Goal: Task Accomplishment & Management: Complete application form

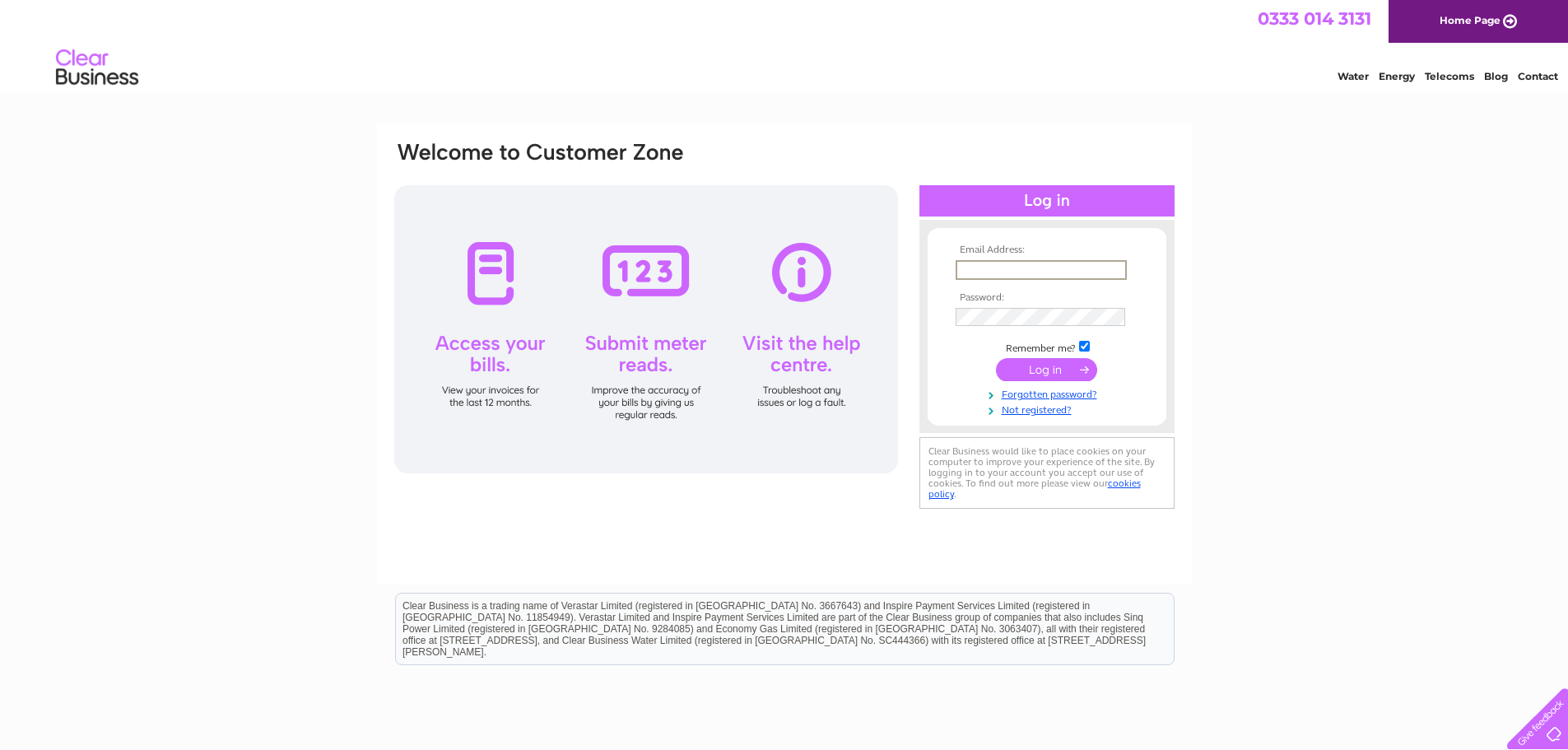
click at [1027, 268] on input "text" at bounding box center [1041, 269] width 171 height 20
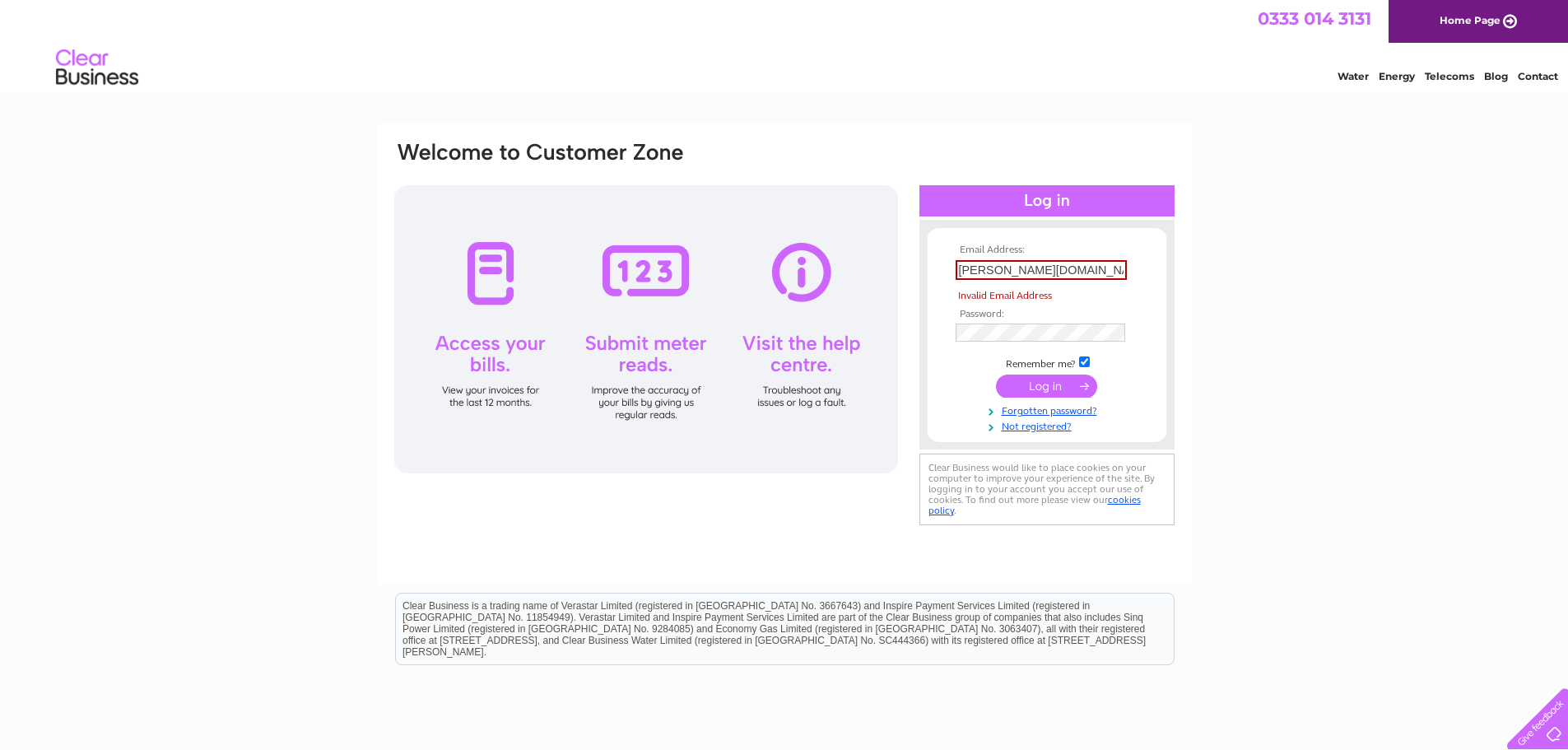
click at [1036, 360] on tbody "Email Address: janette.murray.co.uk Invalid Email Address Password: Remember me?" at bounding box center [1046, 338] width 191 height 188
click at [1034, 273] on input "janette.murray.co.uk" at bounding box center [1041, 269] width 171 height 20
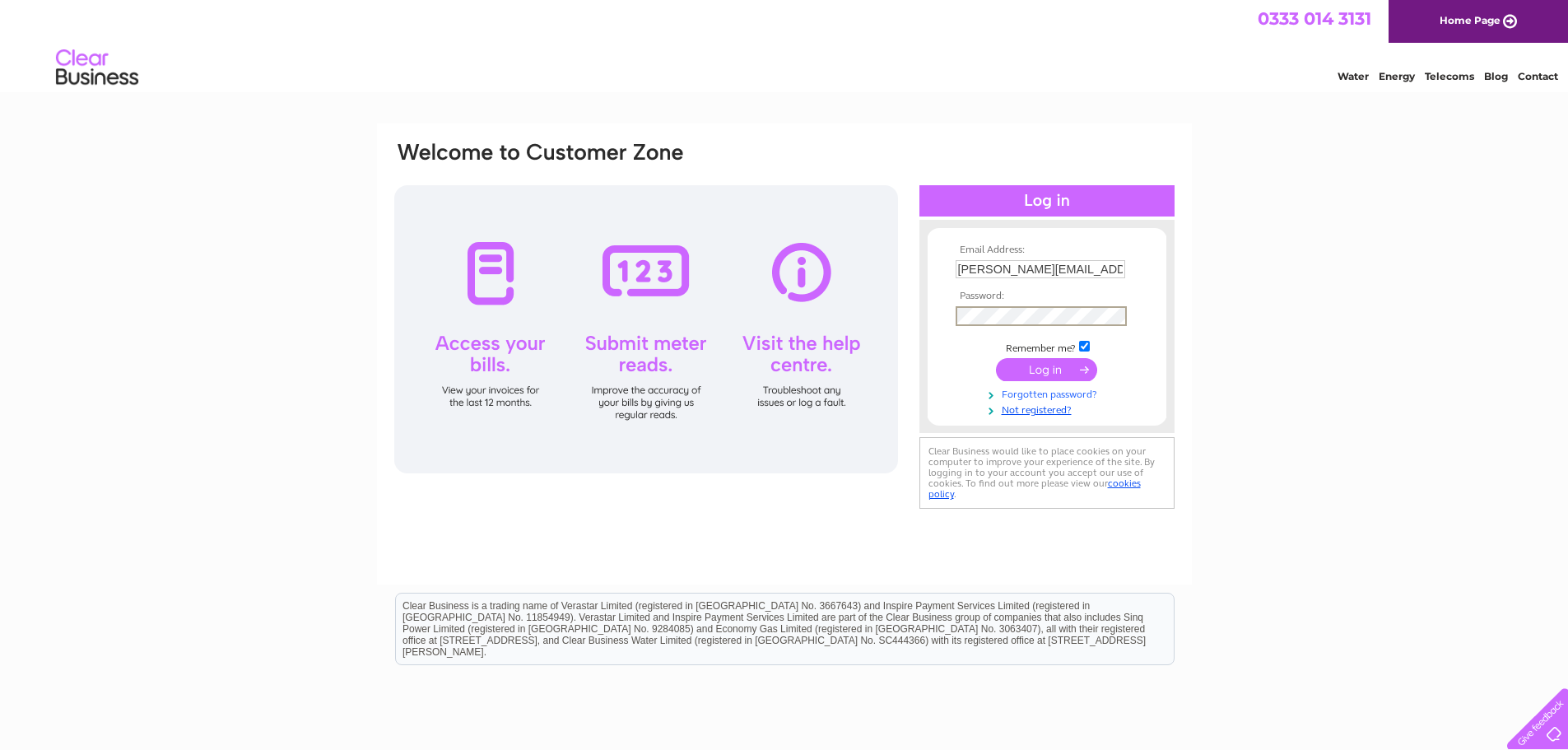
click at [1132, 384] on tbody "Email Address: janette.murray@tkmurray.co.uk Password: Remember me?" at bounding box center [1046, 330] width 191 height 172
drag, startPoint x: 955, startPoint y: 265, endPoint x: 1239, endPoint y: 265, distance: 284.0
click at [1239, 265] on div "Email Address: janette.murray@tkmurray.co.uk Password:" at bounding box center [784, 495] width 1568 height 743
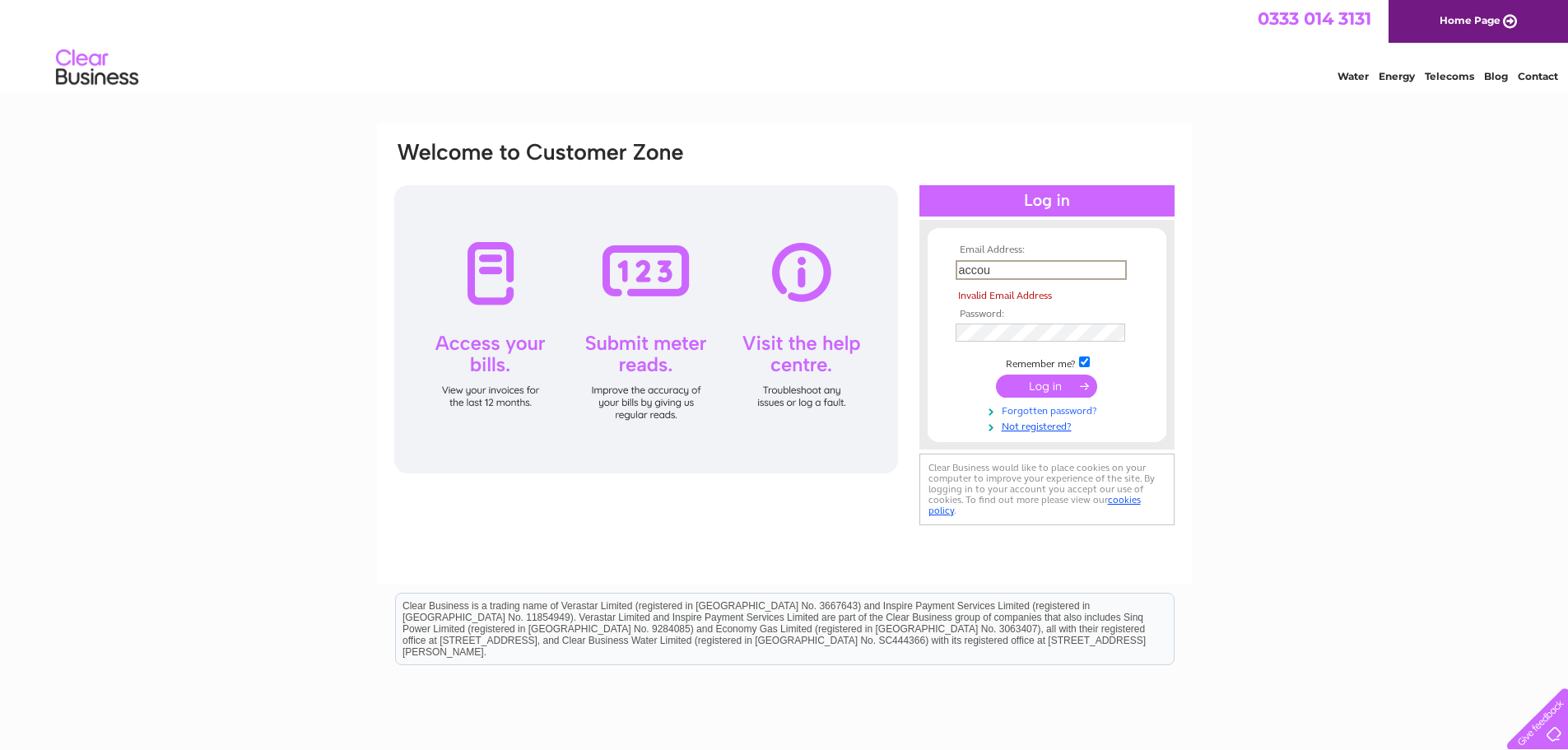
type input "accou"
click at [1096, 406] on link "Forgotten password?" at bounding box center [1049, 410] width 187 height 16
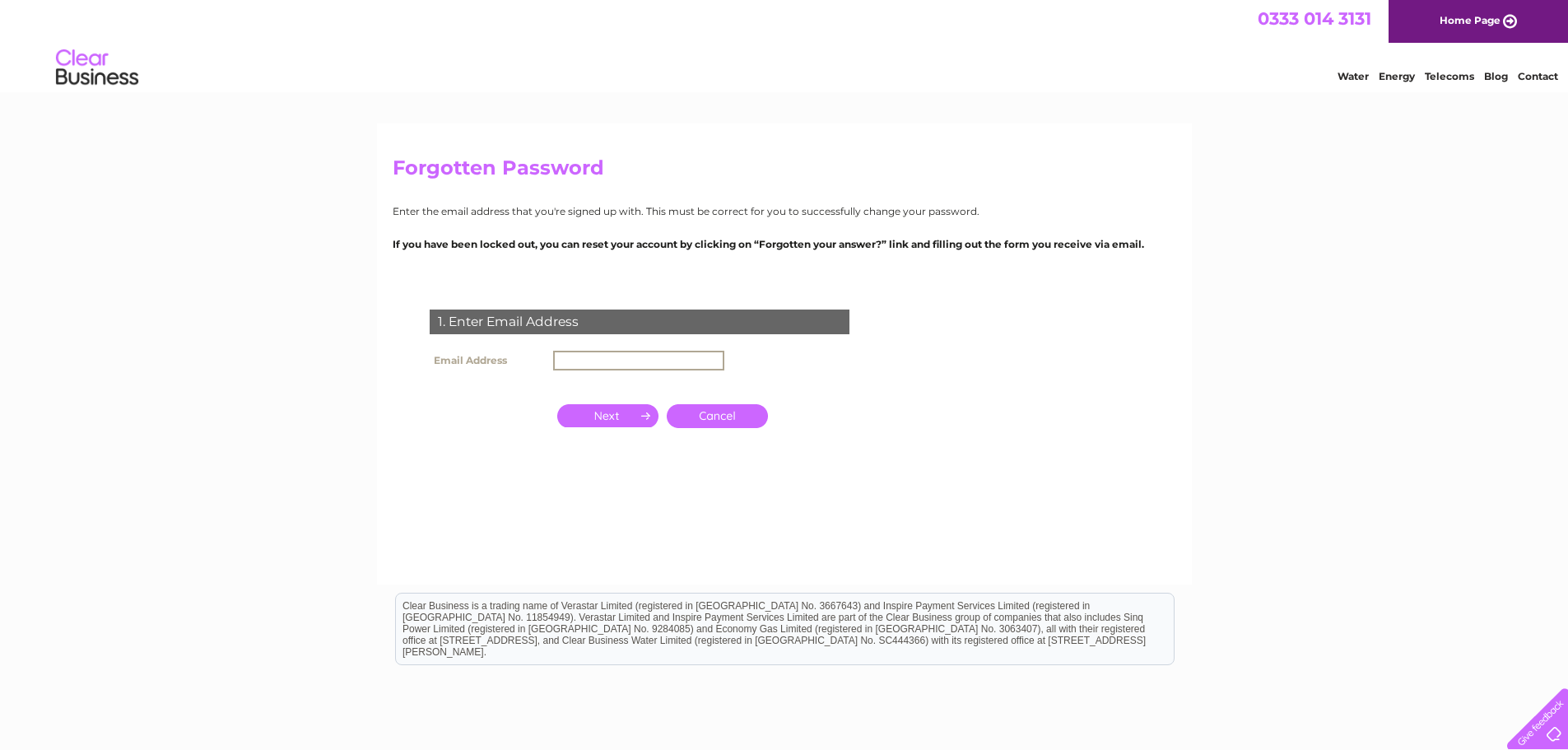
click at [590, 360] on input "text" at bounding box center [638, 360] width 171 height 20
click at [805, 479] on div "1. Enter Email Address Email Address accounts@tkmurray.co.uk Cancel" at bounding box center [642, 399] width 500 height 214
click at [619, 419] on input "button" at bounding box center [608, 414] width 101 height 23
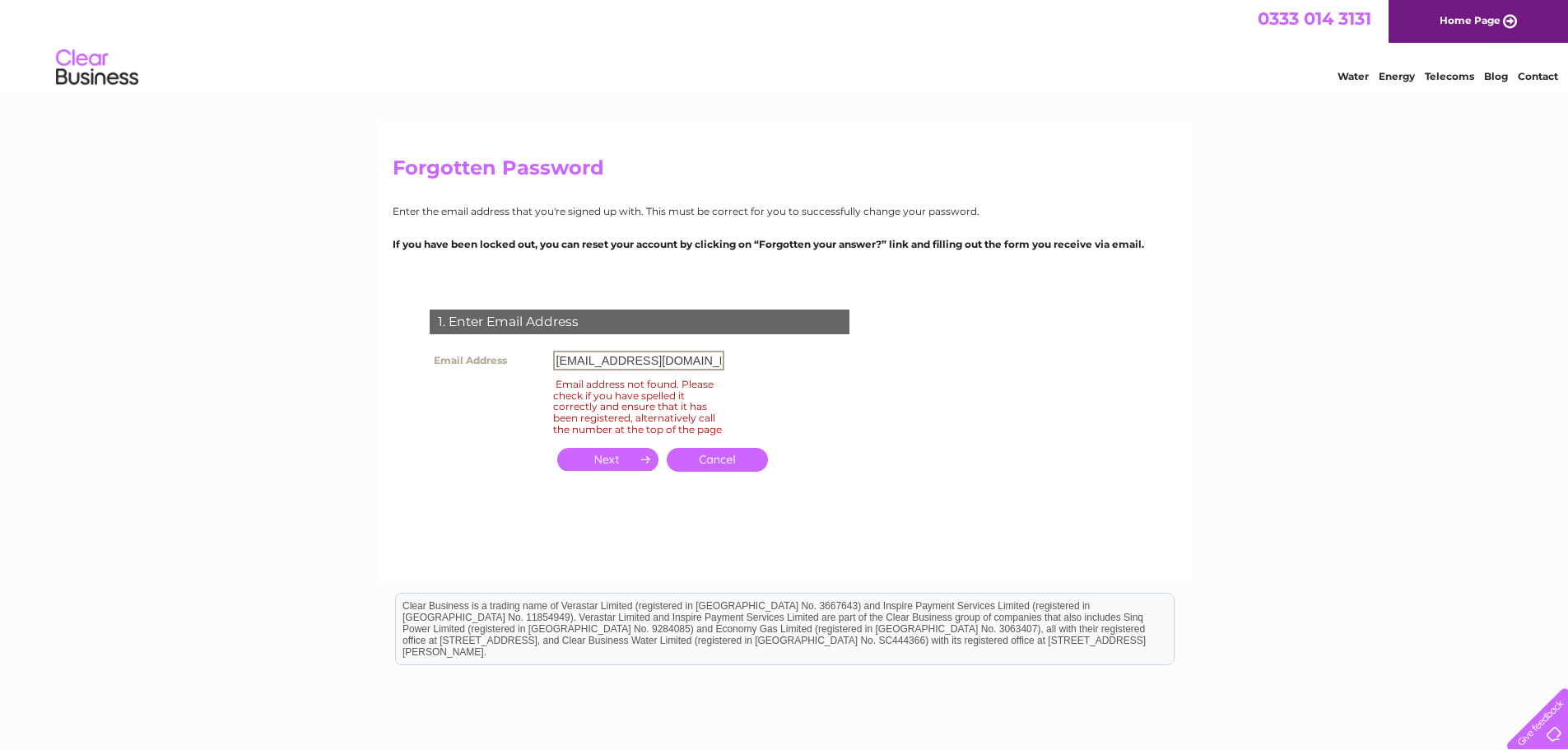
drag, startPoint x: 702, startPoint y: 360, endPoint x: 466, endPoint y: 346, distance: 236.4
click at [466, 346] on tr "Email Address accounts@tkmurray.co.uk" at bounding box center [576, 360] width 302 height 28
type input "janette.murray@tkmurray.co.uk"
click at [618, 471] on input "button" at bounding box center [608, 460] width 101 height 23
click at [879, 449] on div "1. Enter Email Address Email Address janette.murray@tkmurray.co.uk Email addres…" at bounding box center [642, 399] width 500 height 214
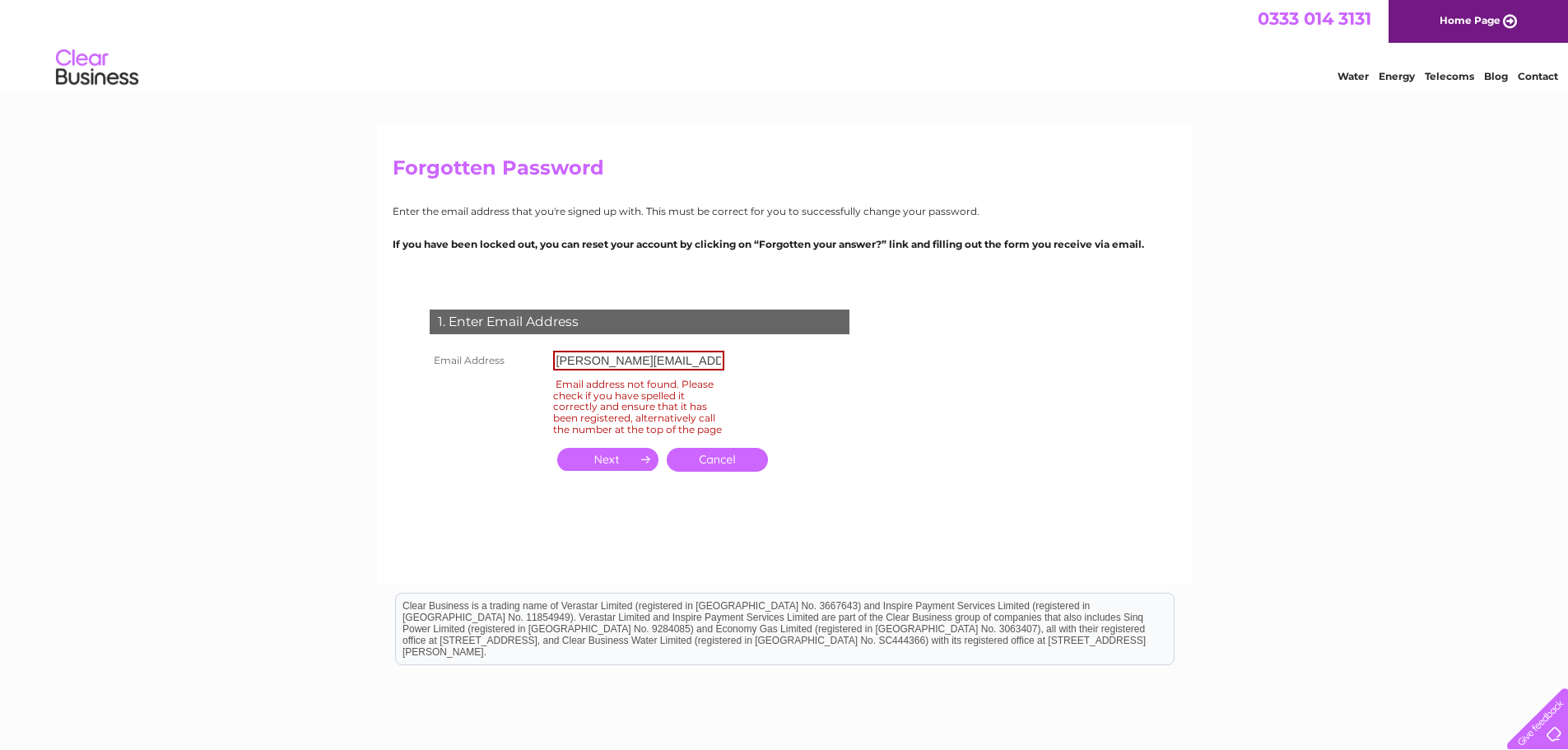
click at [738, 472] on link "Cancel" at bounding box center [717, 460] width 101 height 24
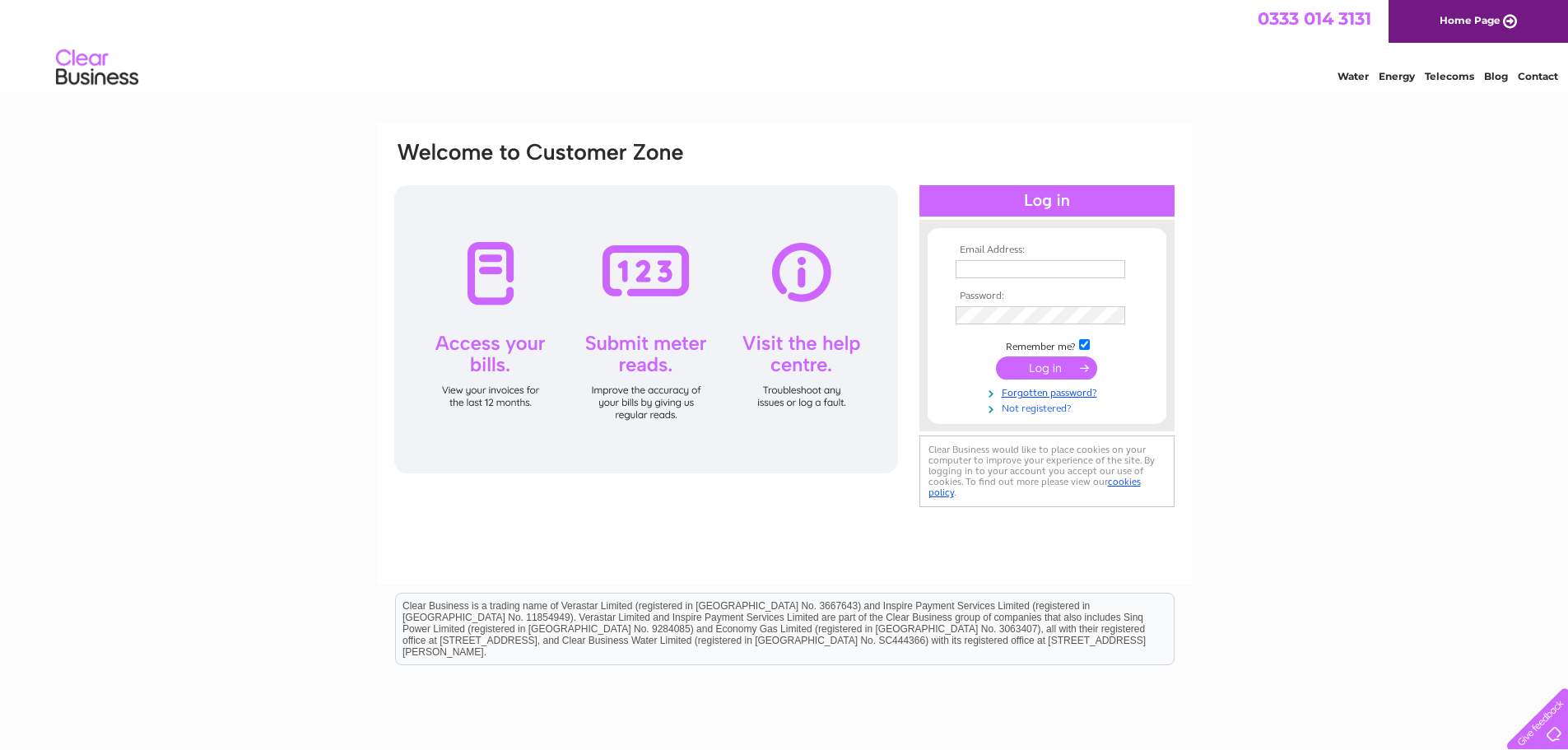
click at [1038, 406] on link "Not registered?" at bounding box center [1049, 407] width 187 height 16
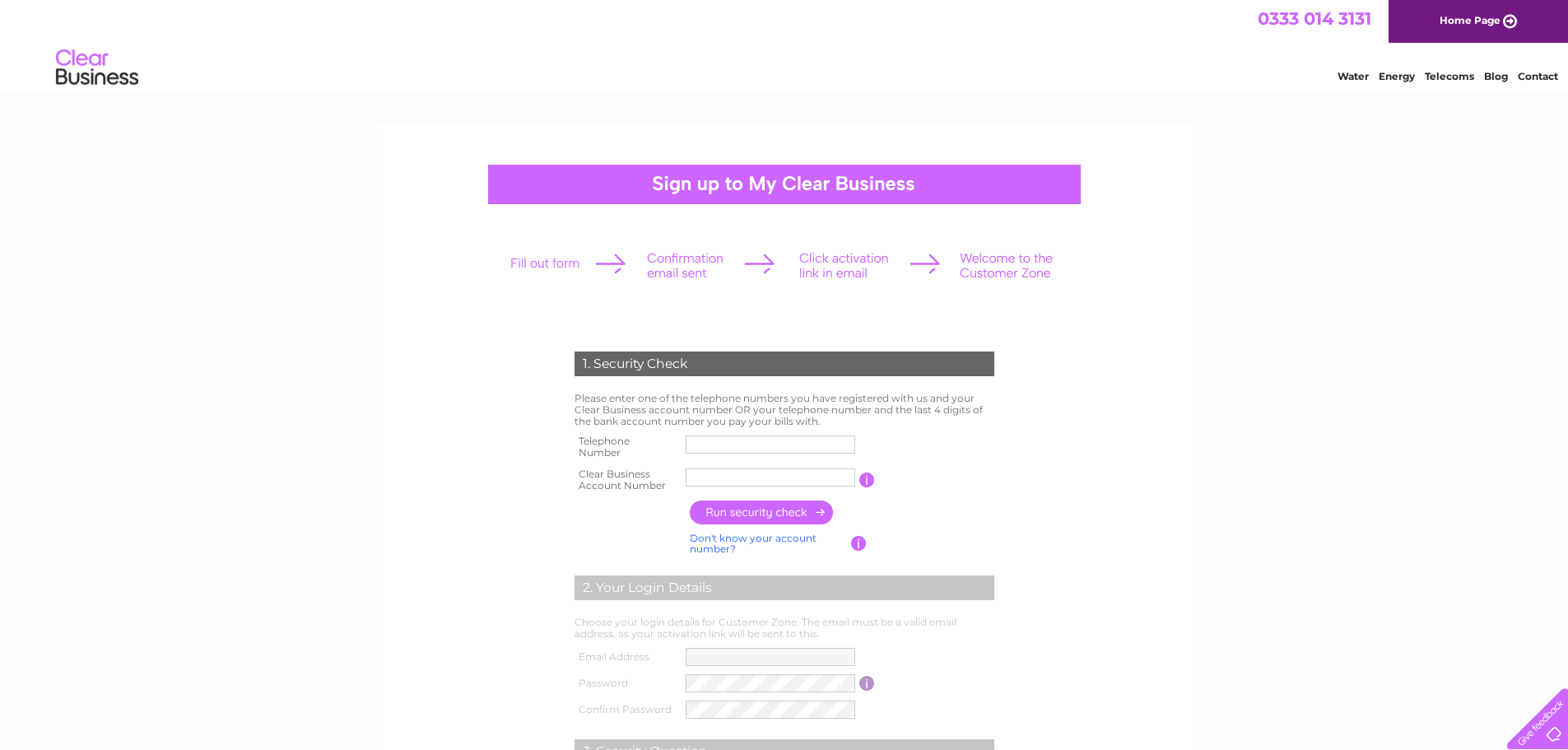
click at [750, 438] on input "text" at bounding box center [770, 444] width 169 height 18
click at [705, 477] on input "text" at bounding box center [770, 477] width 169 height 18
paste input "CB3028296"
type input "CB3028296"
click at [784, 437] on input "text" at bounding box center [770, 444] width 171 height 20
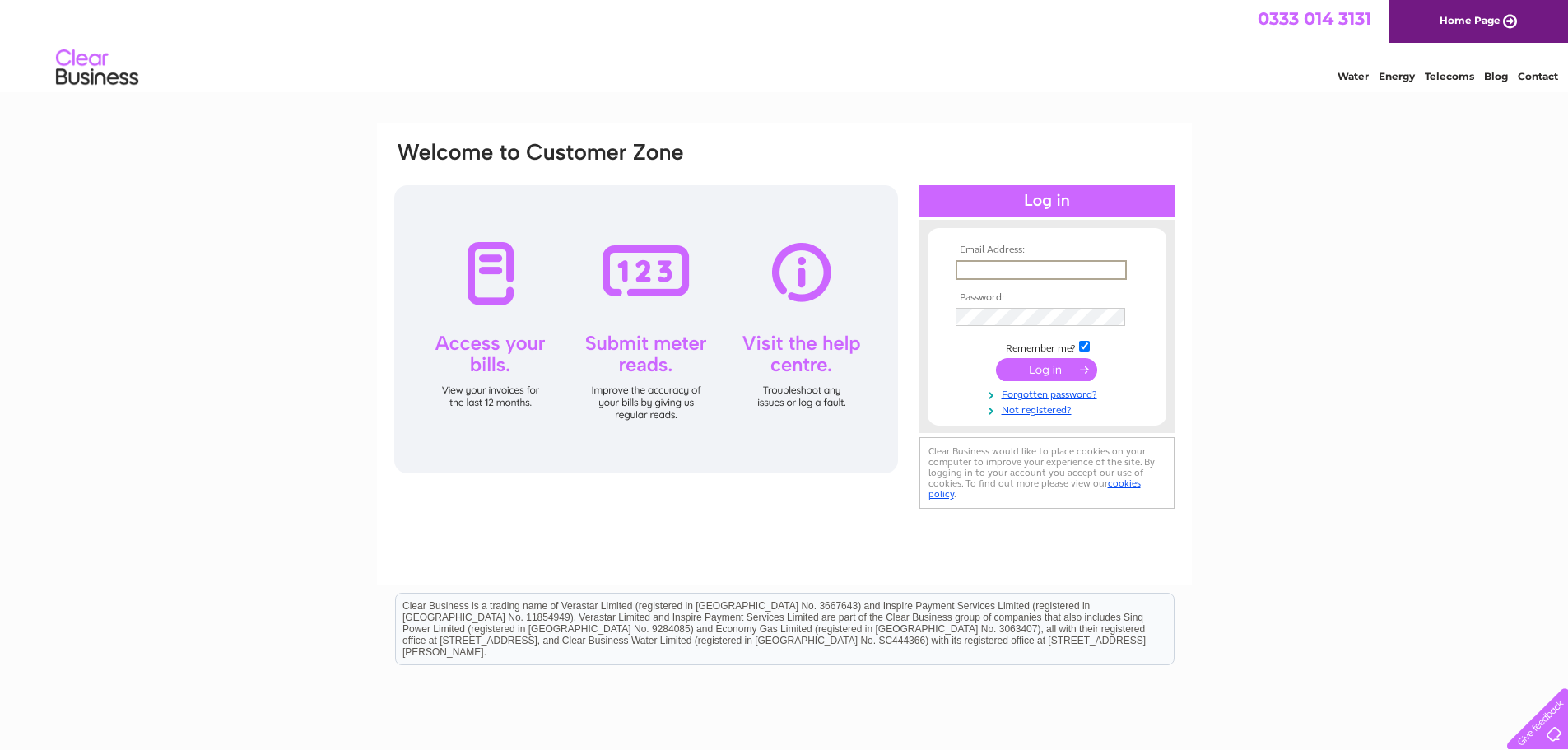
click at [1006, 263] on input "text" at bounding box center [1041, 269] width 171 height 20
type input "[PERSON_NAME][EMAIL_ADDRESS][PERSON_NAME][DOMAIN_NAME]"
click at [1029, 365] on input "submit" at bounding box center [1046, 370] width 101 height 23
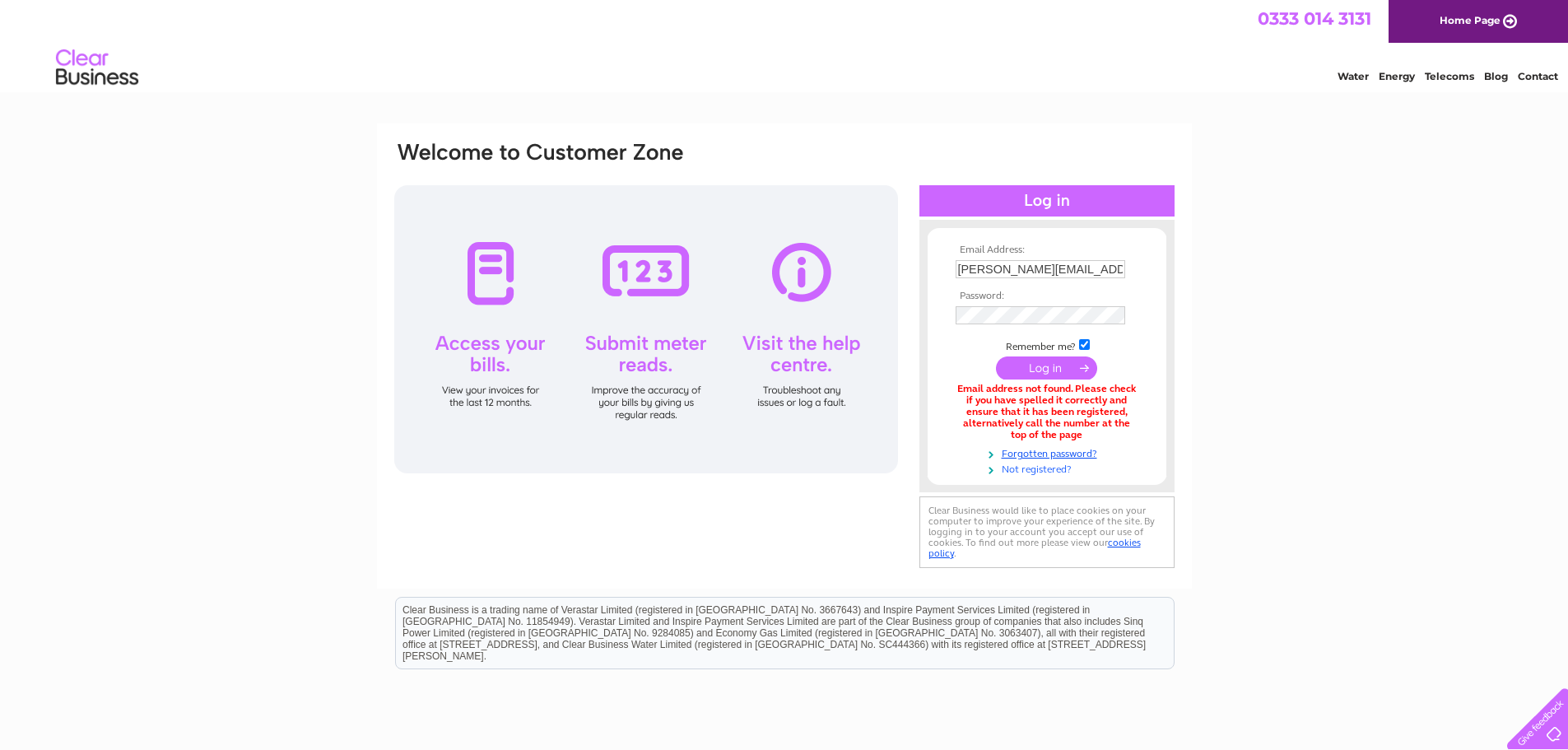
click at [1017, 470] on link "Not registered?" at bounding box center [1049, 468] width 187 height 16
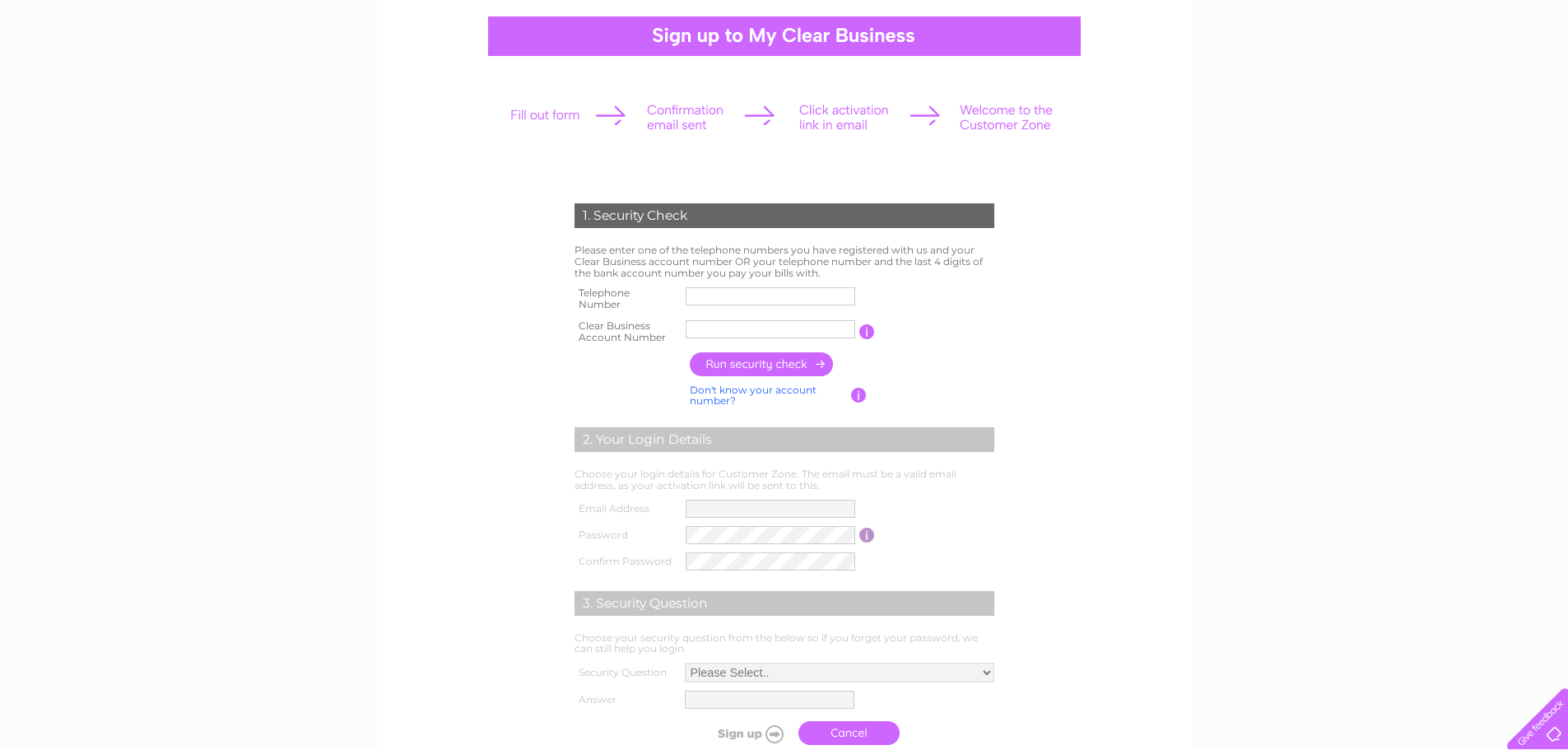
scroll to position [165, 0]
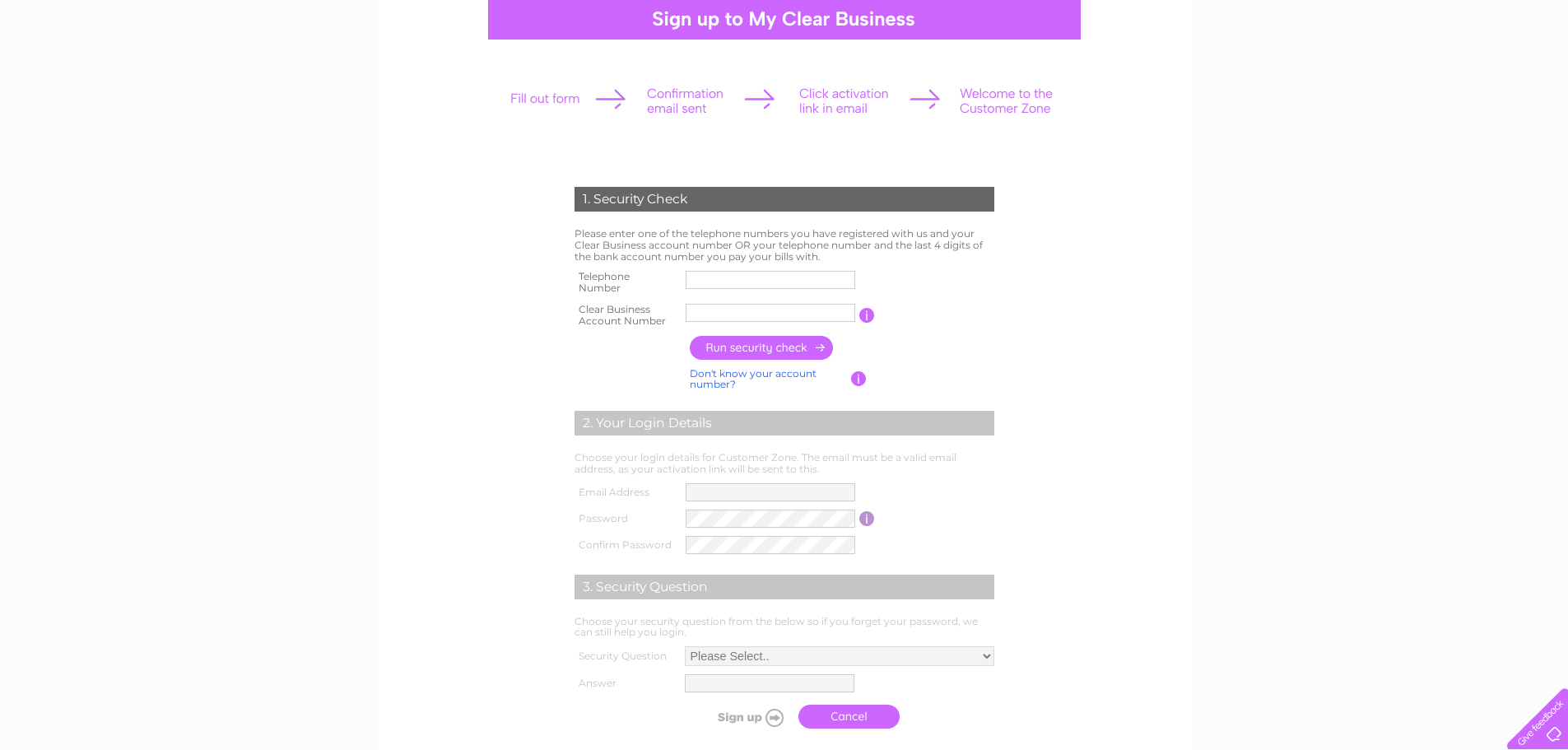
click at [724, 310] on input "text" at bounding box center [770, 312] width 169 height 18
drag, startPoint x: 724, startPoint y: 310, endPoint x: 696, endPoint y: 303, distance: 28.9
click at [696, 303] on input "text" at bounding box center [770, 312] width 171 height 20
paste input "CB3028296"
type input "CB3028296"
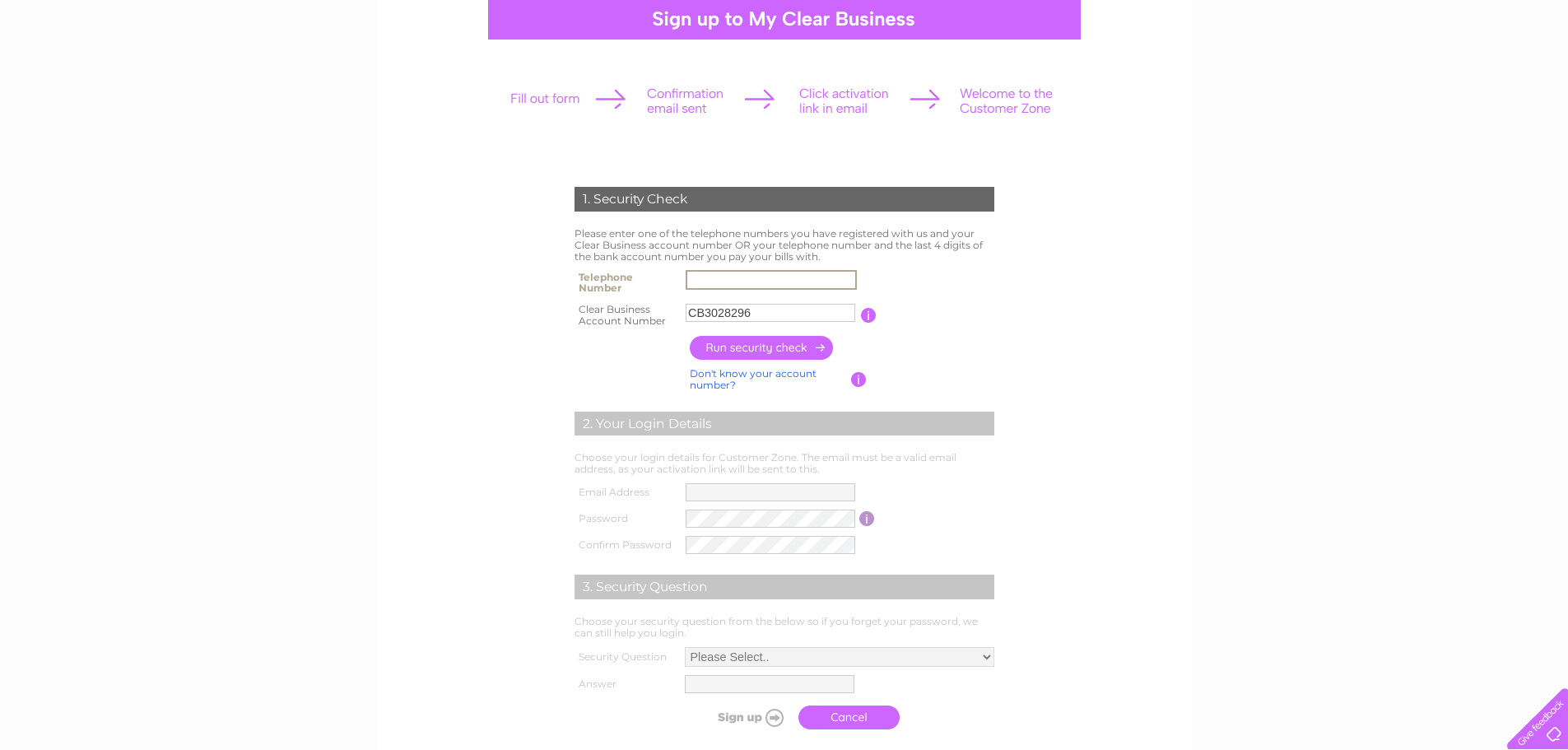
click at [714, 282] on input "text" at bounding box center [770, 280] width 171 height 20
paste input "45358374"
type input "45358374"
click at [1042, 336] on form "1. Security Check Please enter one of the telephone numbers you have registered…" at bounding box center [784, 462] width 784 height 617
click at [762, 346] on input "button" at bounding box center [762, 347] width 145 height 24
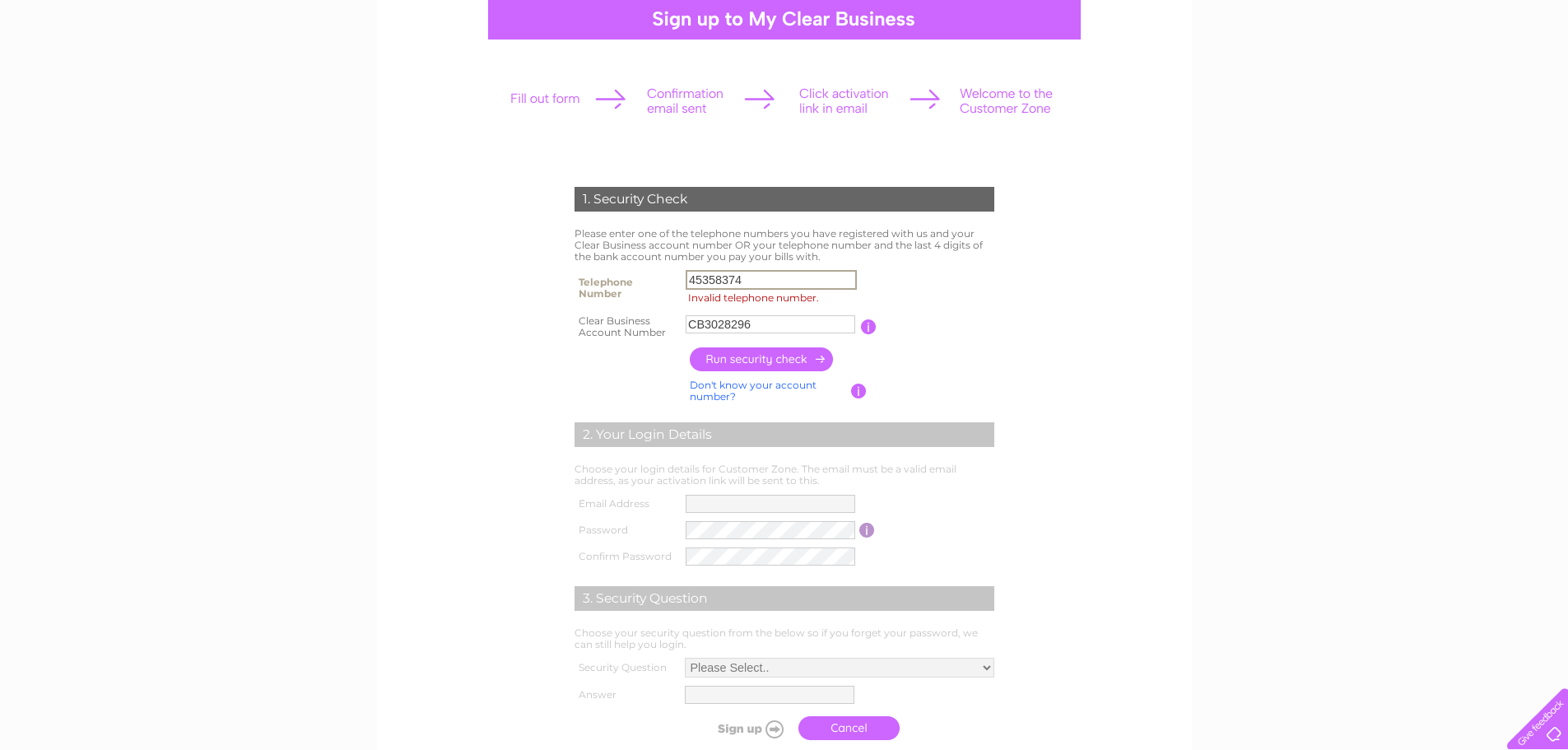
drag, startPoint x: 789, startPoint y: 278, endPoint x: 666, endPoint y: 278, distance: 123.0
click at [666, 278] on tr "Telephone Number 45358374 Invalid telephone number." at bounding box center [784, 288] width 428 height 44
type input "0"
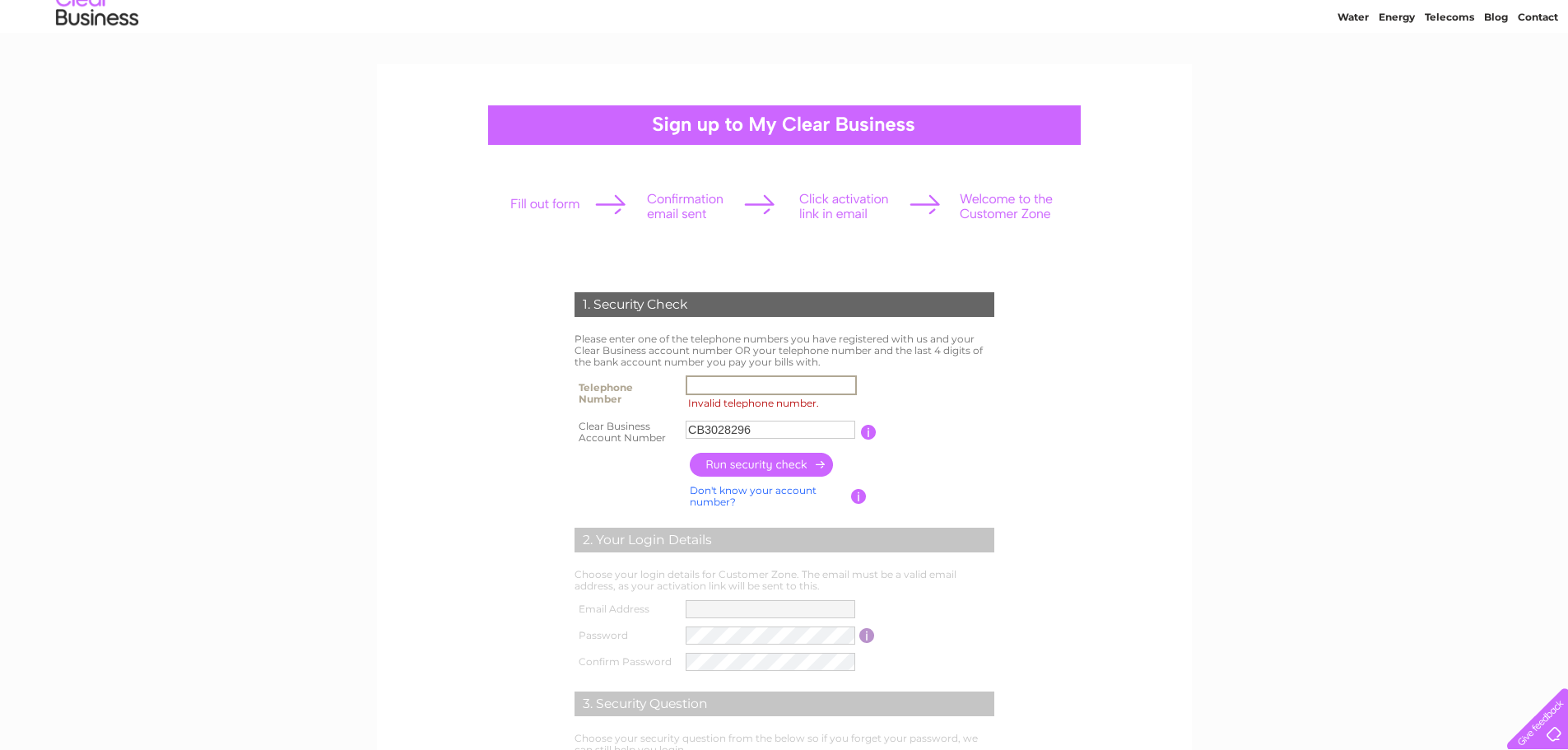
scroll to position [0, 0]
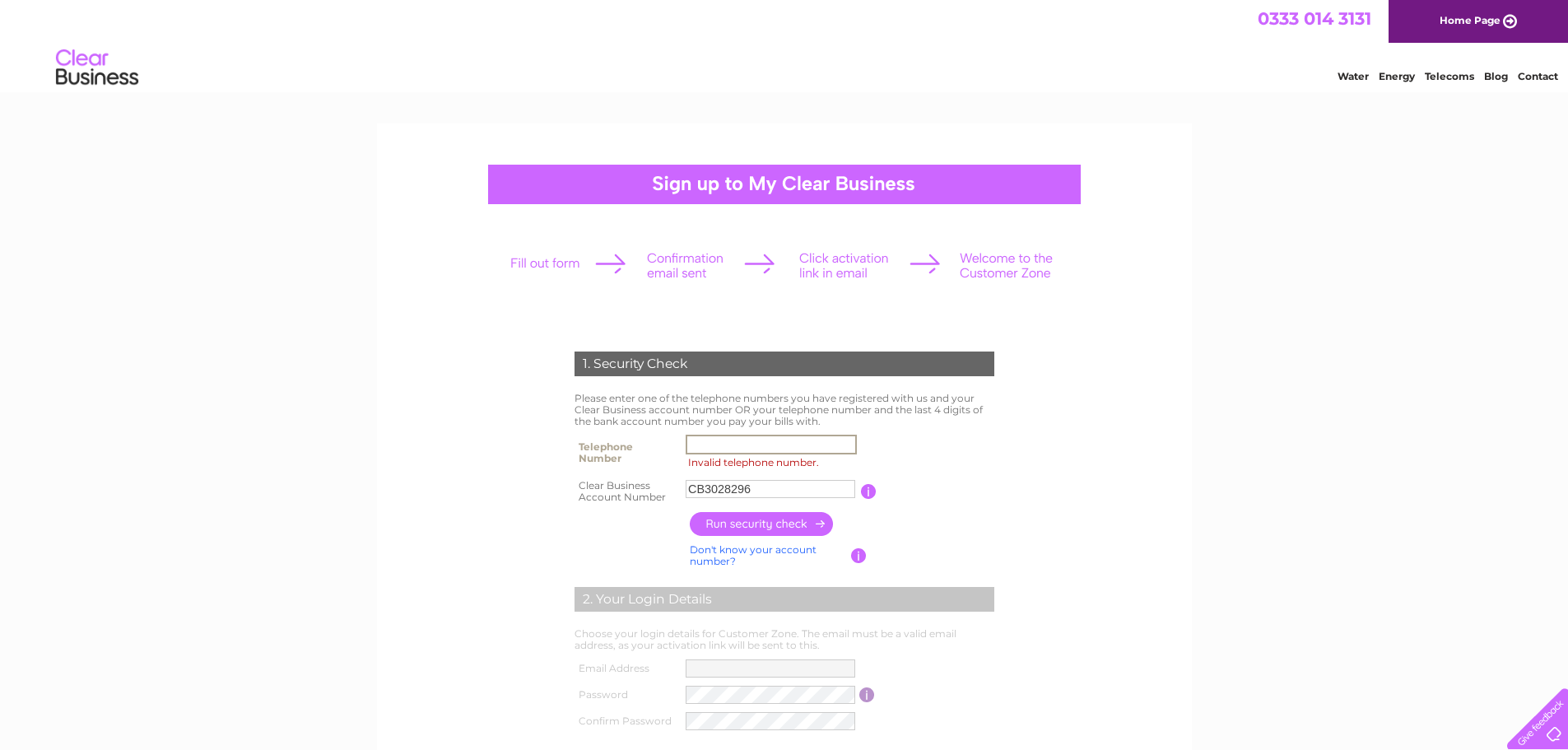
click at [718, 449] on input "Invalid telephone number." at bounding box center [770, 444] width 171 height 20
click at [933, 466] on table "Telephone Number 01236730579 Invalid telephone number. Clear Business Account N…" at bounding box center [784, 469] width 428 height 77
click at [729, 521] on input "button" at bounding box center [762, 523] width 145 height 24
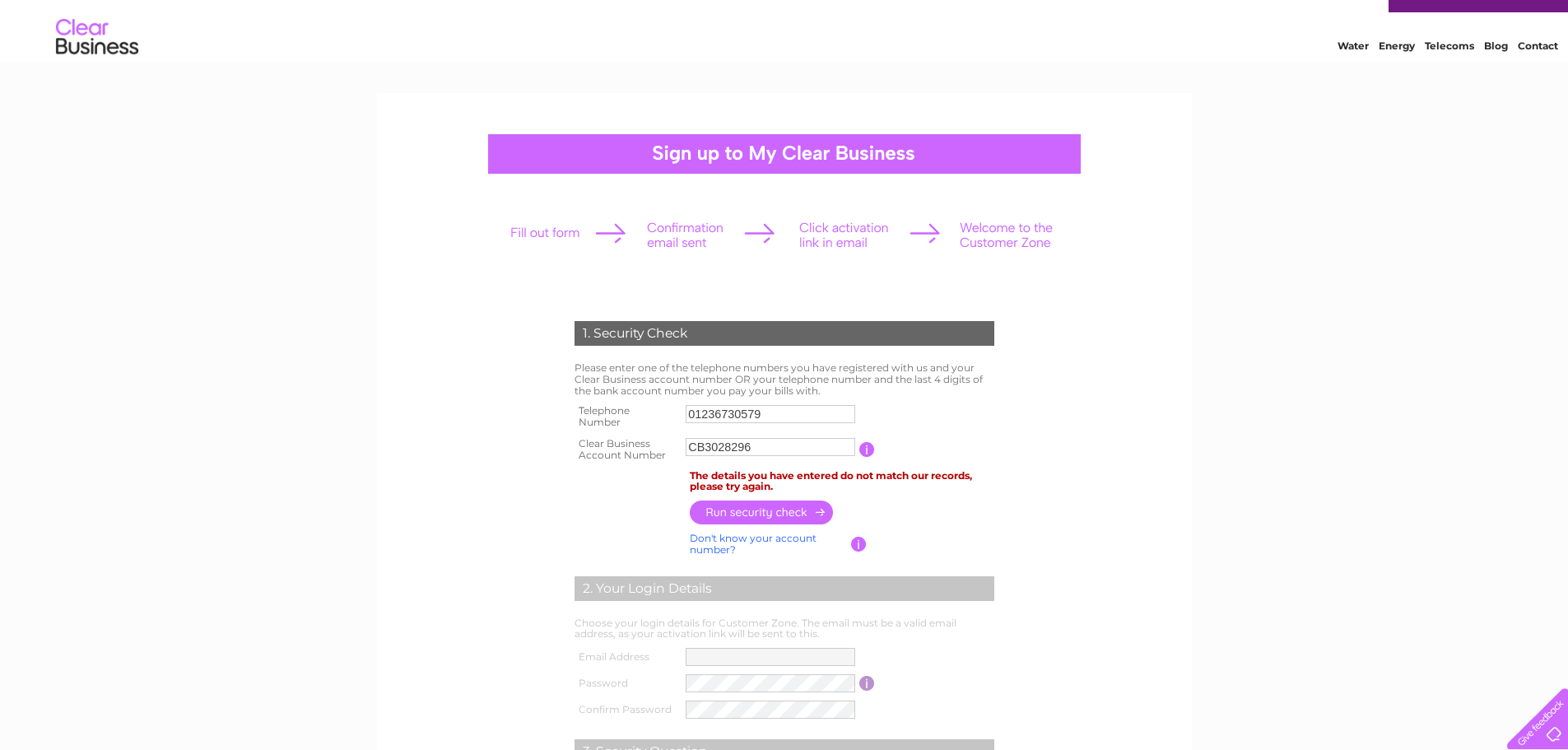
scroll to position [82, 0]
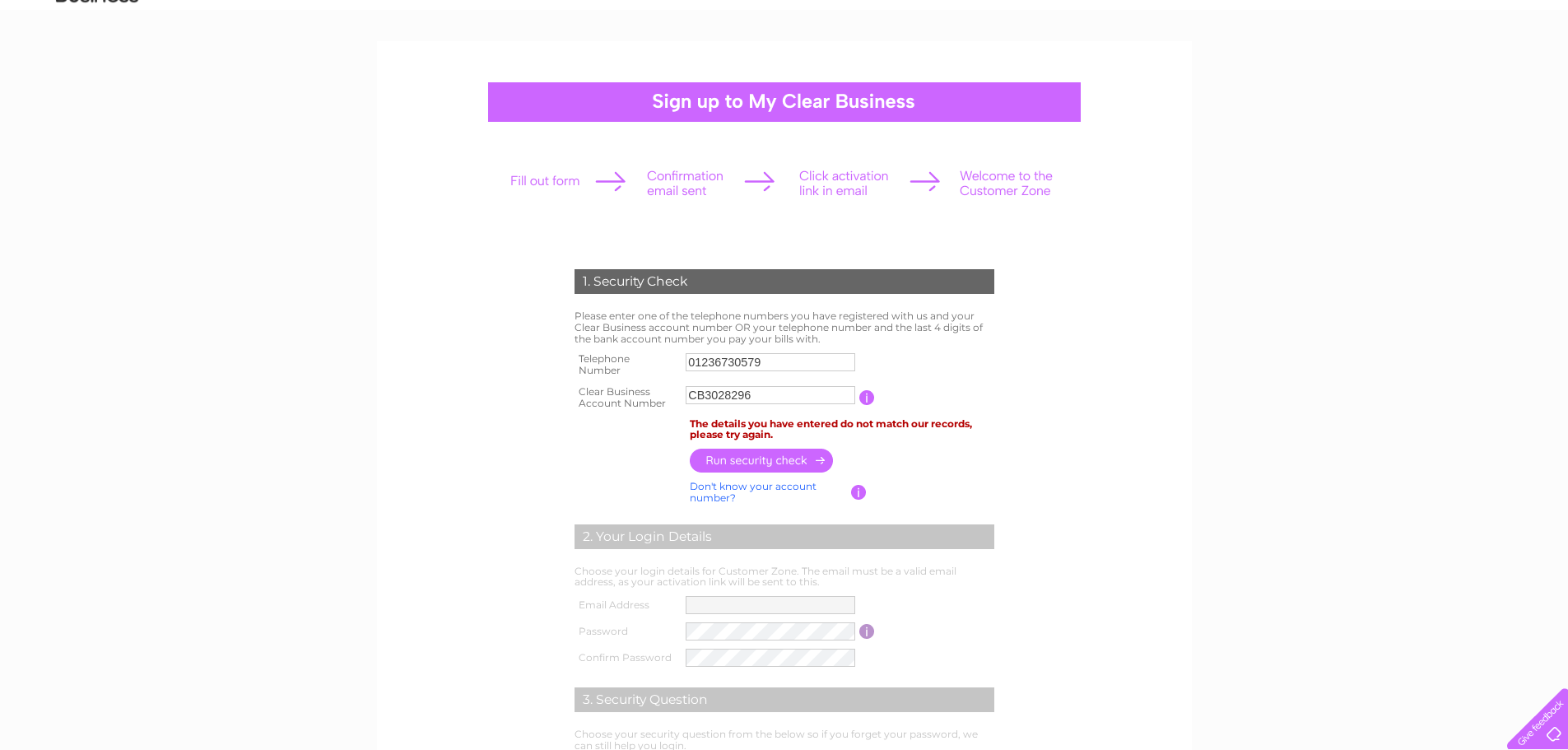
click at [864, 396] on input "button" at bounding box center [867, 398] width 16 height 15
click at [1113, 400] on form "1. Security Check Please enter one of the telephone numbers you have registered…" at bounding box center [784, 560] width 784 height 647
click at [1133, 437] on form "1. Security Check Please enter one of the telephone numbers you have registered…" at bounding box center [784, 560] width 784 height 647
drag, startPoint x: 762, startPoint y: 365, endPoint x: 587, endPoint y: 365, distance: 175.0
click at [587, 365] on tr "Telephone Number 01236730579" at bounding box center [784, 365] width 428 height 33
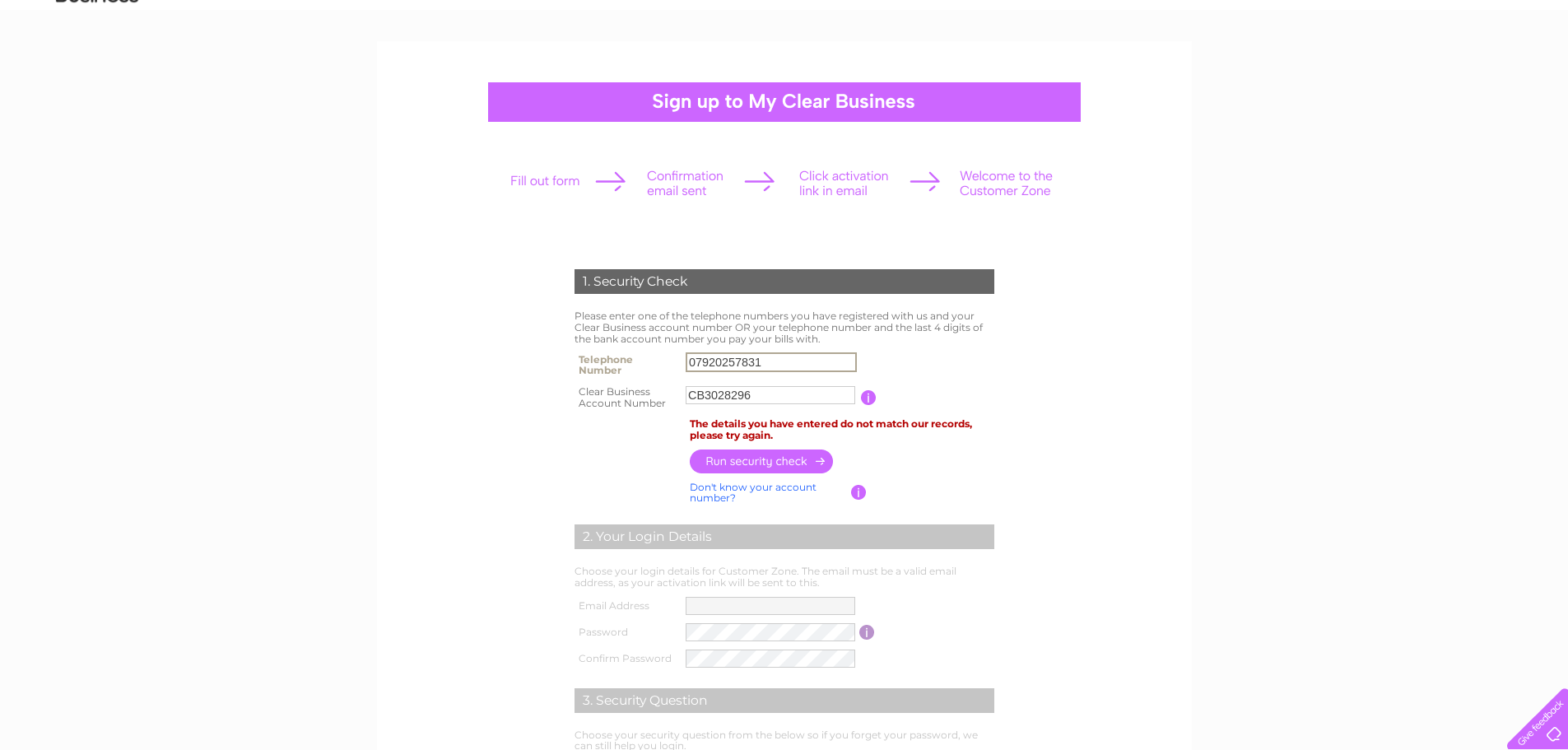
click at [730, 460] on input "button" at bounding box center [762, 460] width 145 height 24
drag, startPoint x: 770, startPoint y: 361, endPoint x: 628, endPoint y: 361, distance: 142.0
click at [628, 361] on tr "Telephone Number 07920257831" at bounding box center [784, 365] width 428 height 33
type input "07768306418"
click at [744, 462] on input "button" at bounding box center [762, 460] width 145 height 24
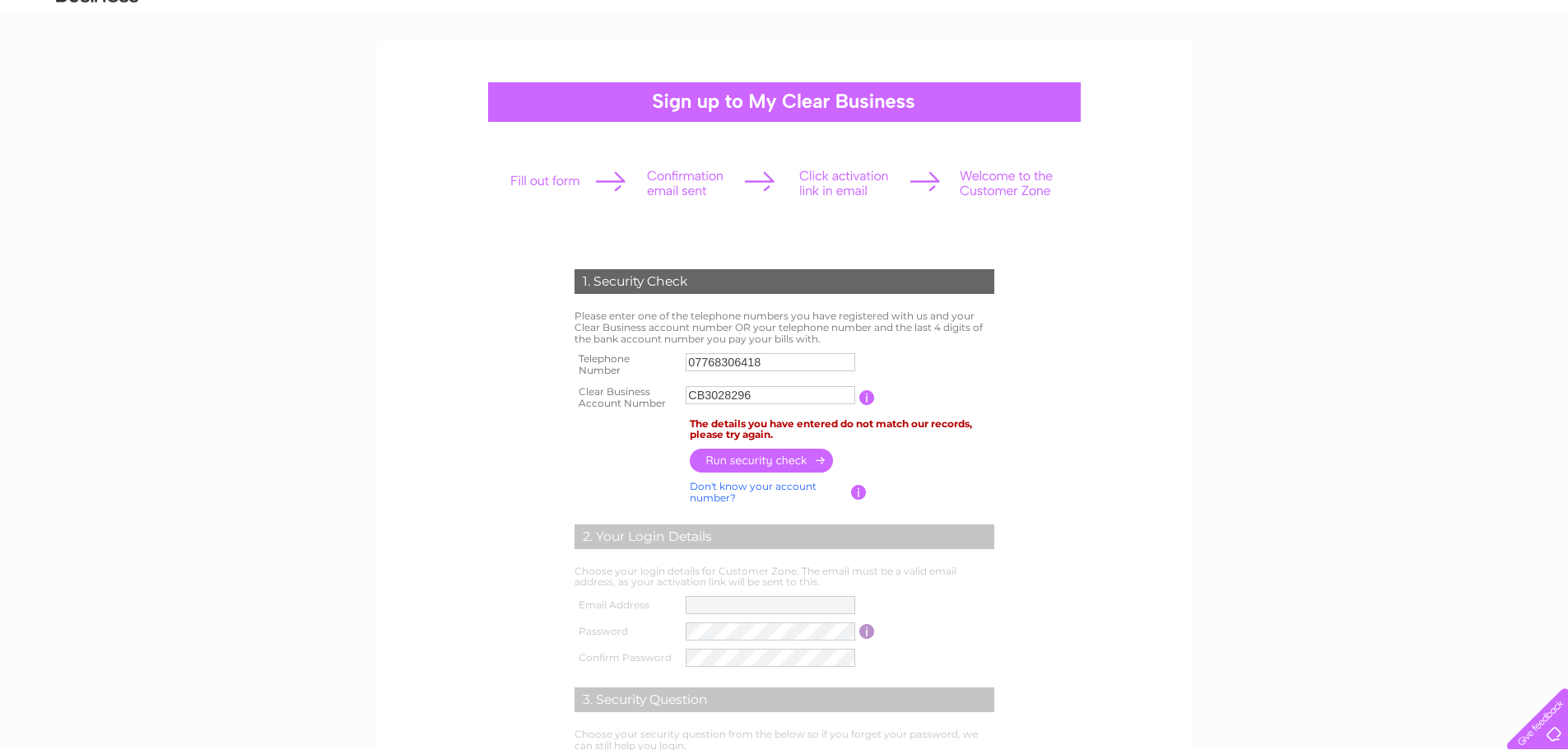
click at [700, 484] on link "Don't know your account number?" at bounding box center [752, 491] width 126 height 24
click at [703, 484] on link "Don't know your bank account number?" at bounding box center [766, 491] width 154 height 24
click at [711, 393] on input "text" at bounding box center [770, 395] width 169 height 18
paste input "45358374"
type input "45358374"
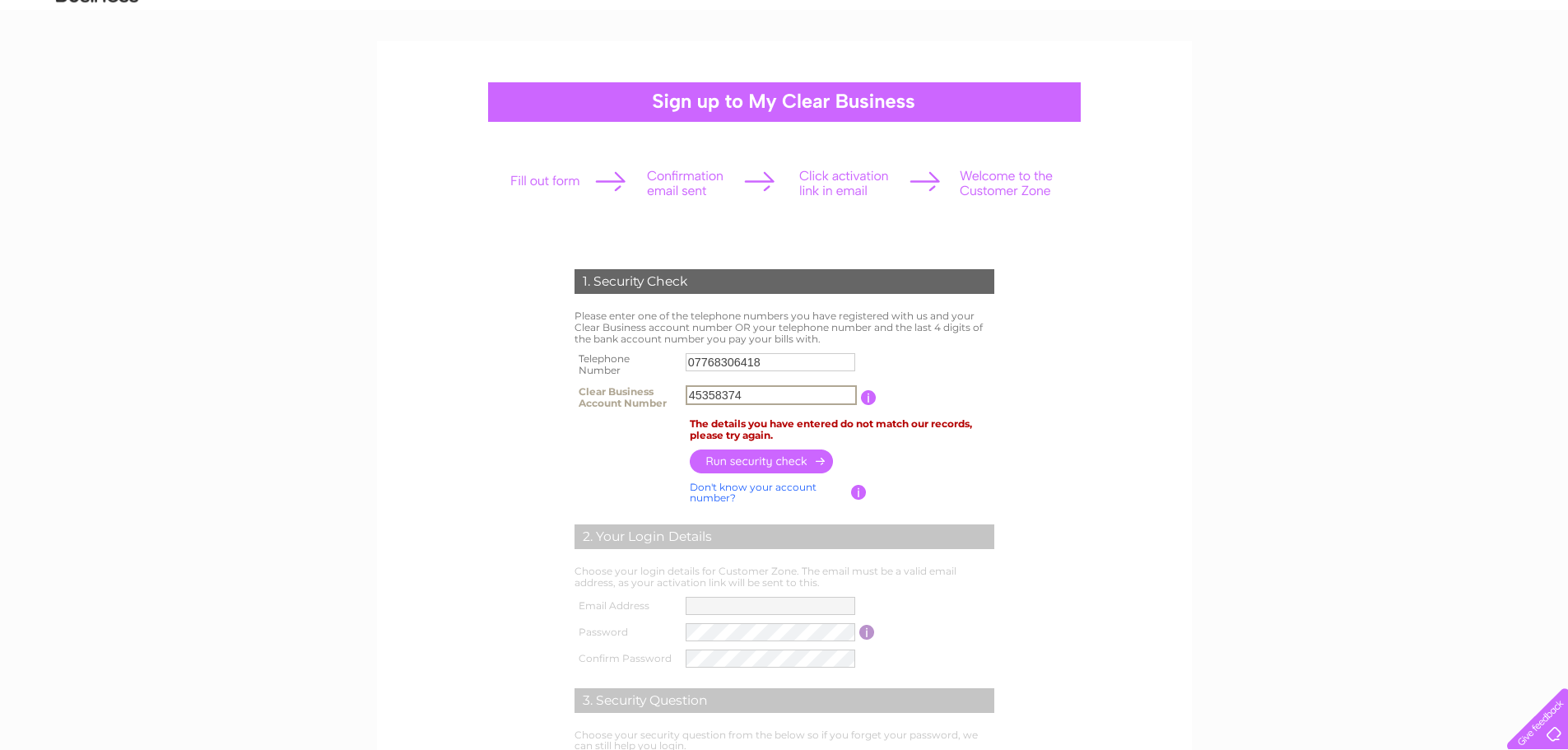
drag, startPoint x: 784, startPoint y: 389, endPoint x: 512, endPoint y: 389, distance: 272.0
click at [512, 389] on form "1. Security Check Please enter one of the telephone numbers you have registered…" at bounding box center [784, 560] width 784 height 647
paste input "CB3028296"
type input "CB3028296"
drag, startPoint x: 768, startPoint y: 361, endPoint x: 598, endPoint y: 363, distance: 170.0
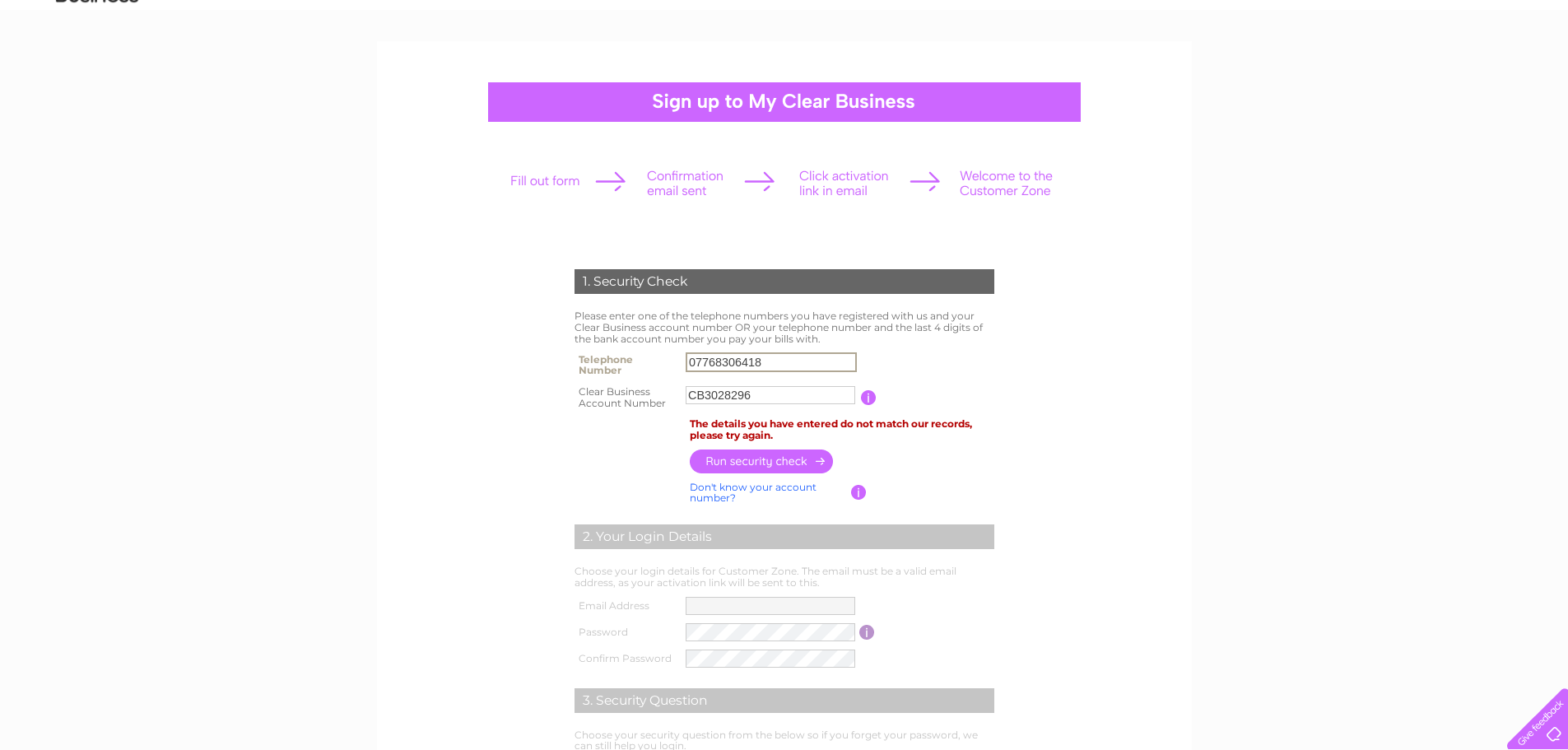
click at [598, 363] on tr "Telephone Number 07768306418" at bounding box center [784, 365] width 428 height 33
type input "07901583086"
click at [731, 453] on input "button" at bounding box center [762, 460] width 145 height 24
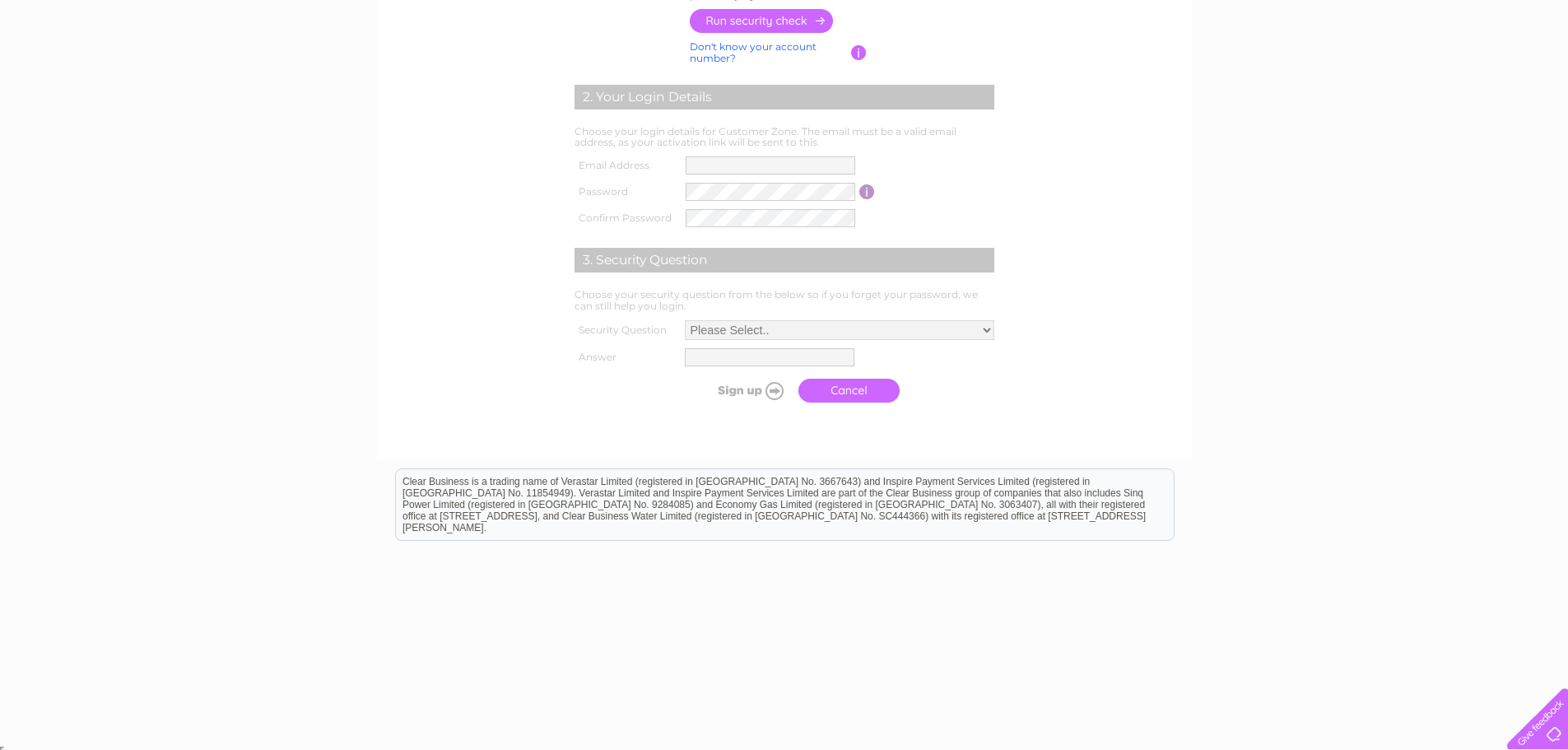
scroll to position [525, 0]
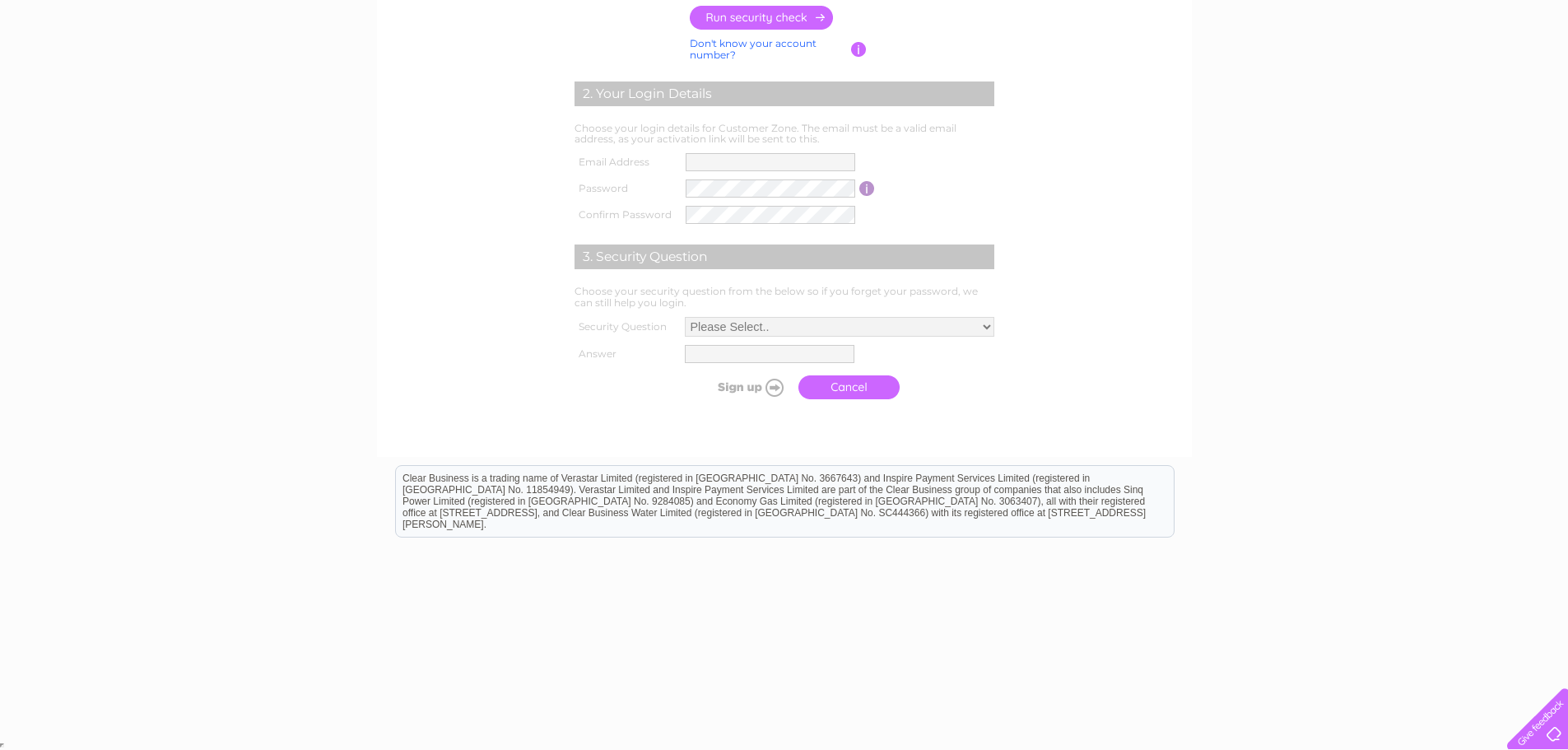
click at [858, 390] on link "Cancel" at bounding box center [849, 387] width 101 height 24
